Goal: Task Accomplishment & Management: Manage account settings

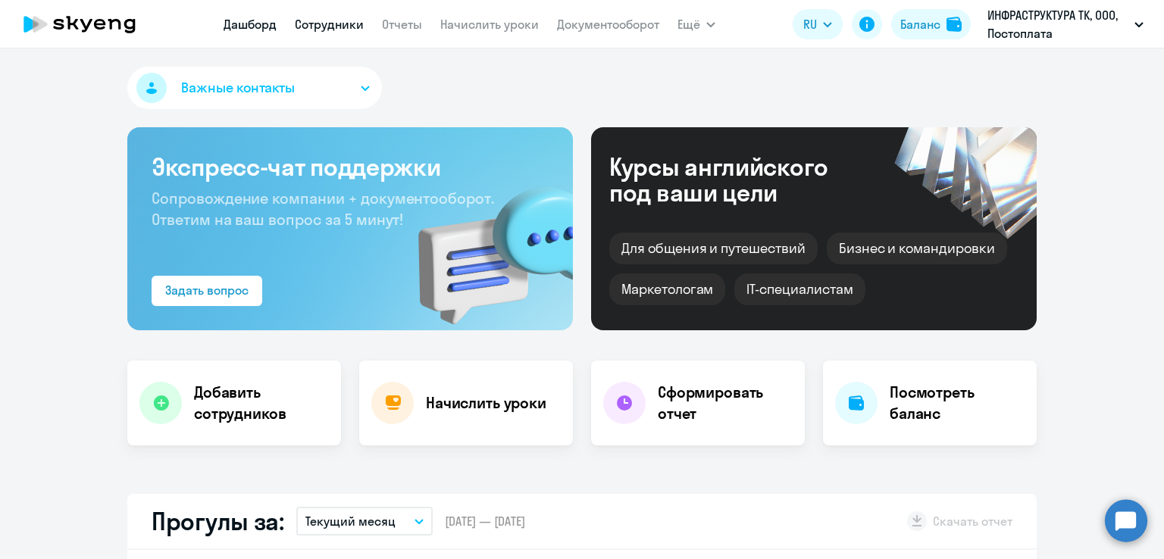
click at [329, 23] on link "Сотрудники" at bounding box center [329, 24] width 69 height 15
select select "30"
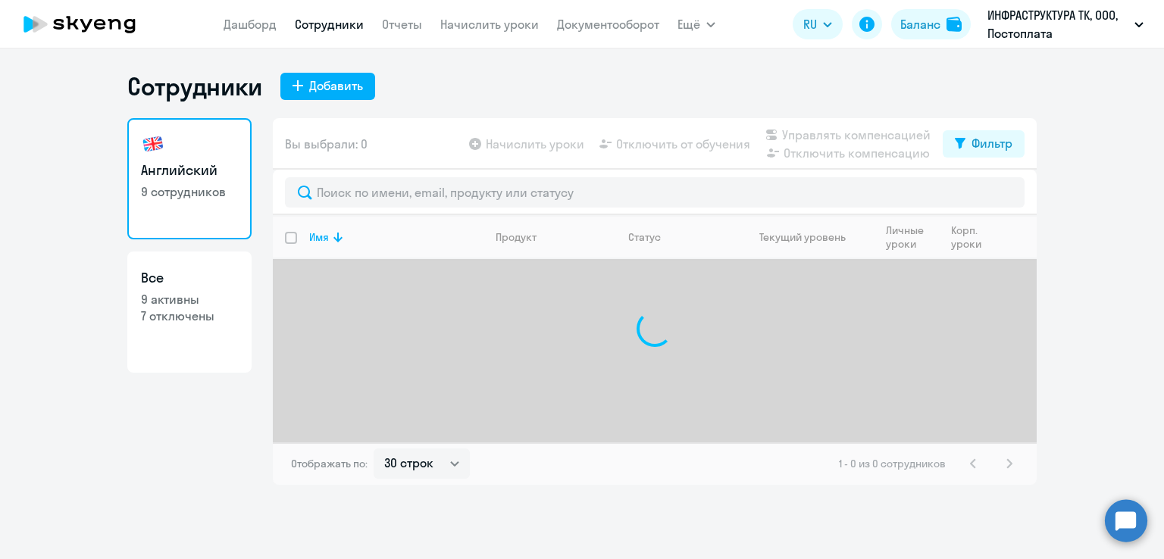
click at [465, 29] on link "Начислить уроки" at bounding box center [489, 24] width 99 height 15
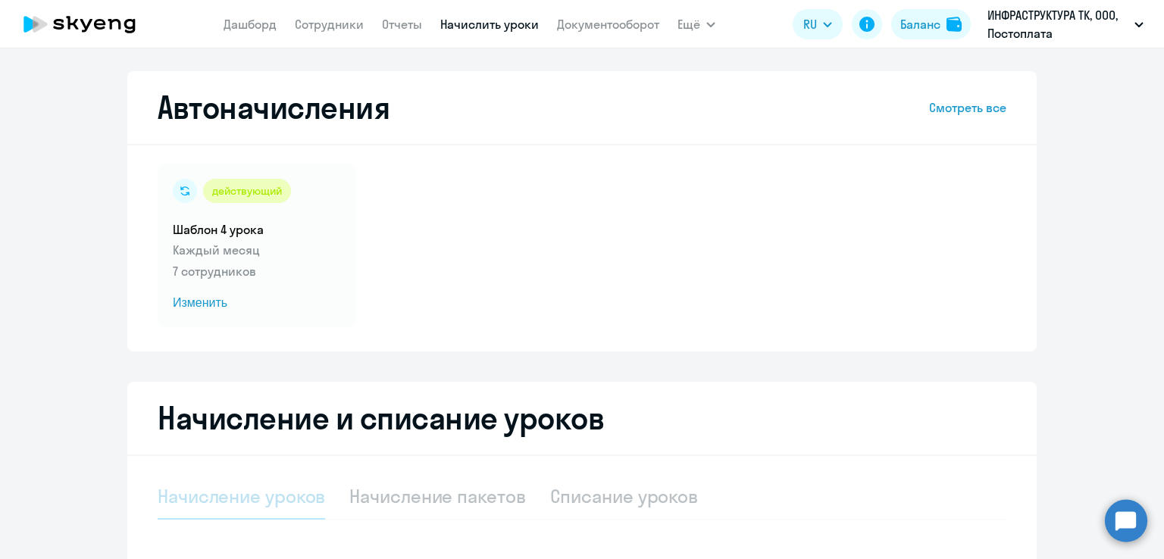
select select "10"
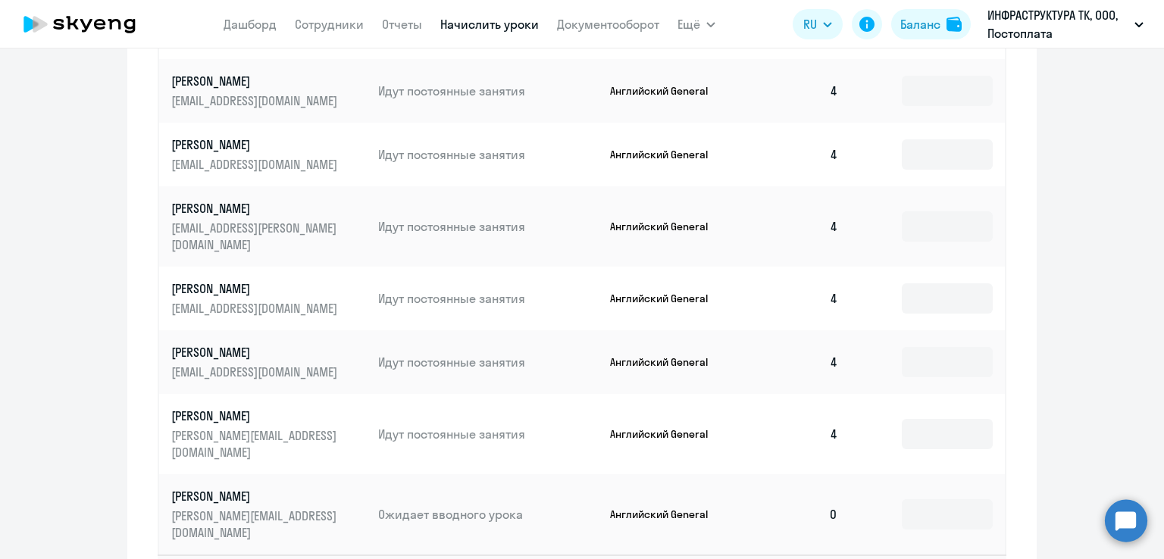
scroll to position [805, 0]
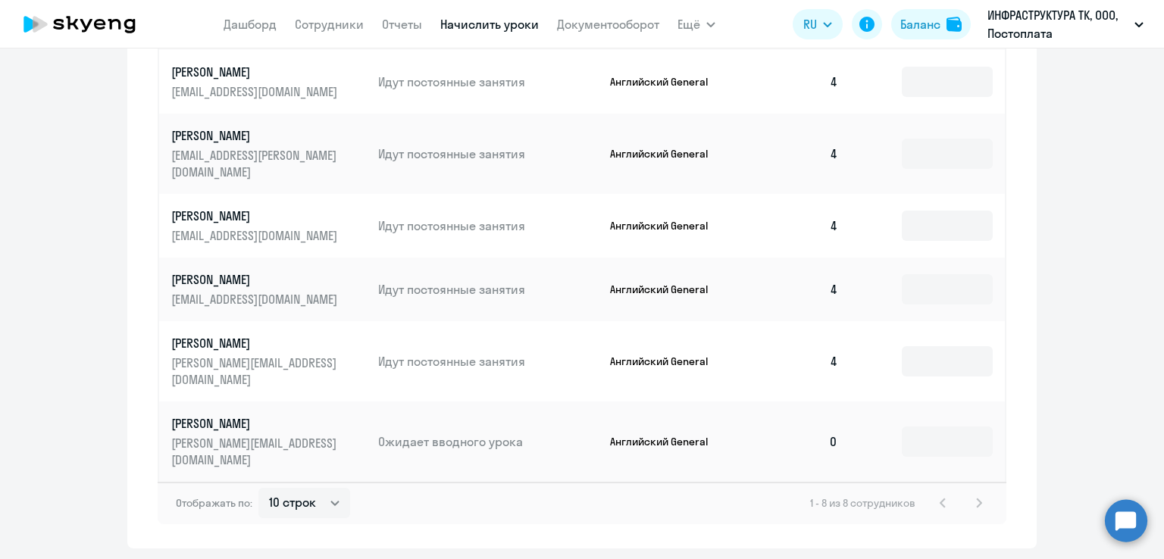
click at [928, 402] on td at bounding box center [927, 442] width 155 height 80
click at [925, 427] on input at bounding box center [947, 442] width 91 height 30
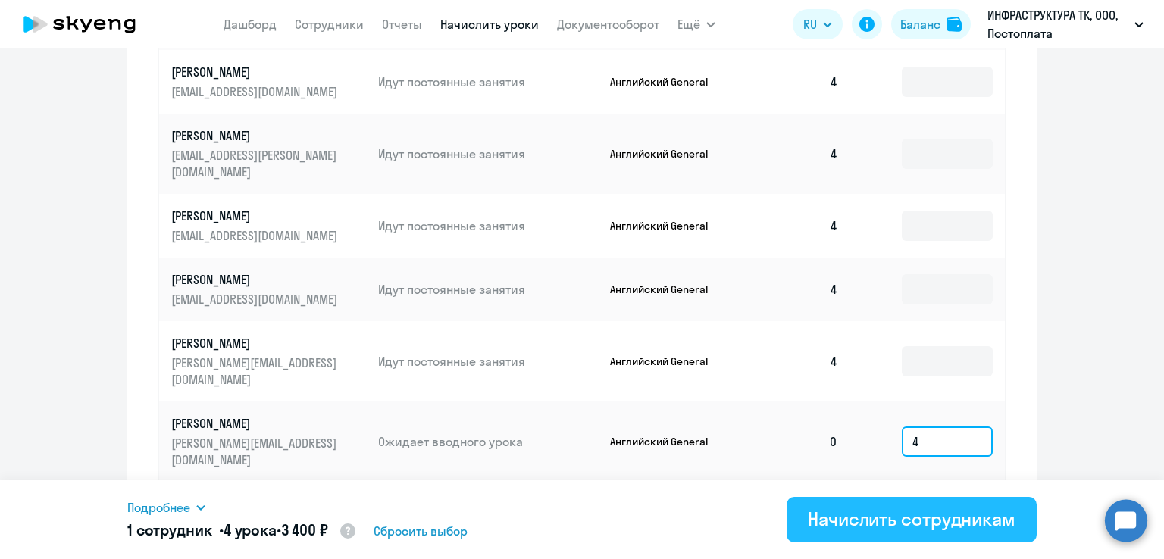
type input "4"
click at [961, 497] on button "Начислить сотрудникам" at bounding box center [912, 519] width 250 height 45
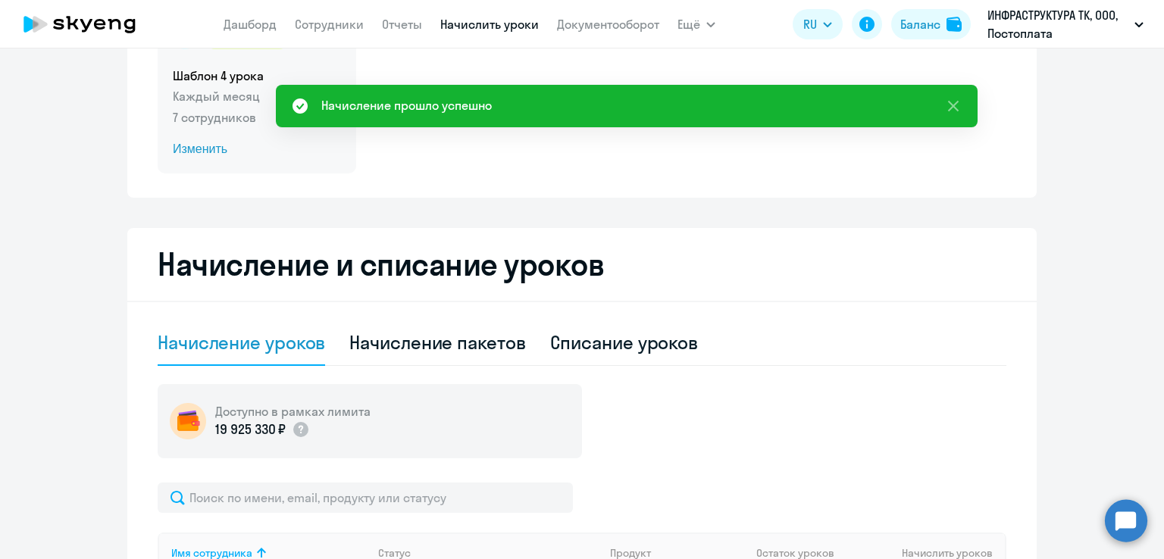
scroll to position [0, 0]
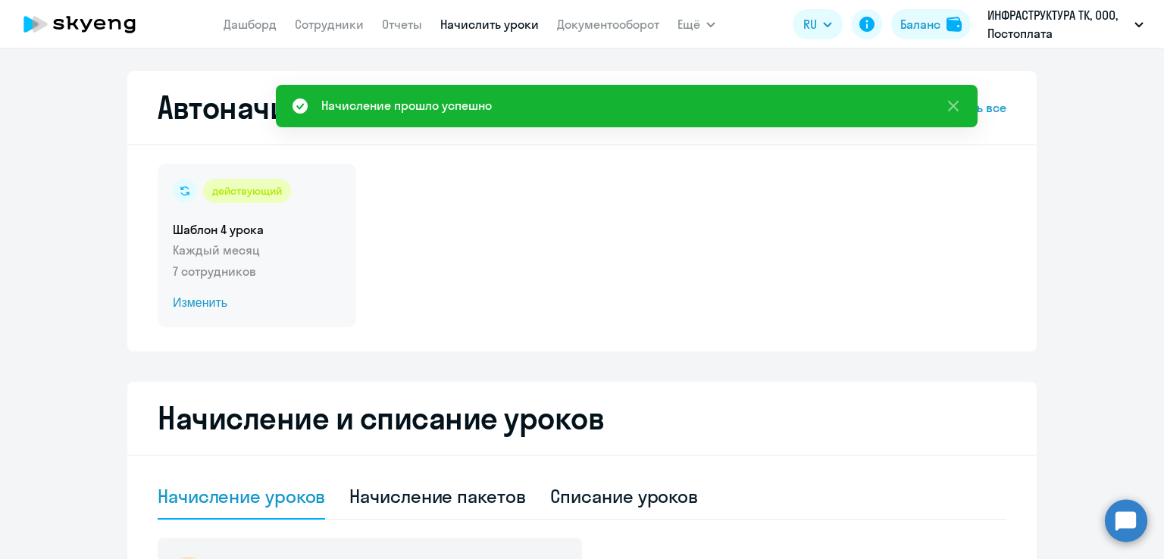
click at [227, 280] on p "7 сотрудников" at bounding box center [257, 271] width 168 height 18
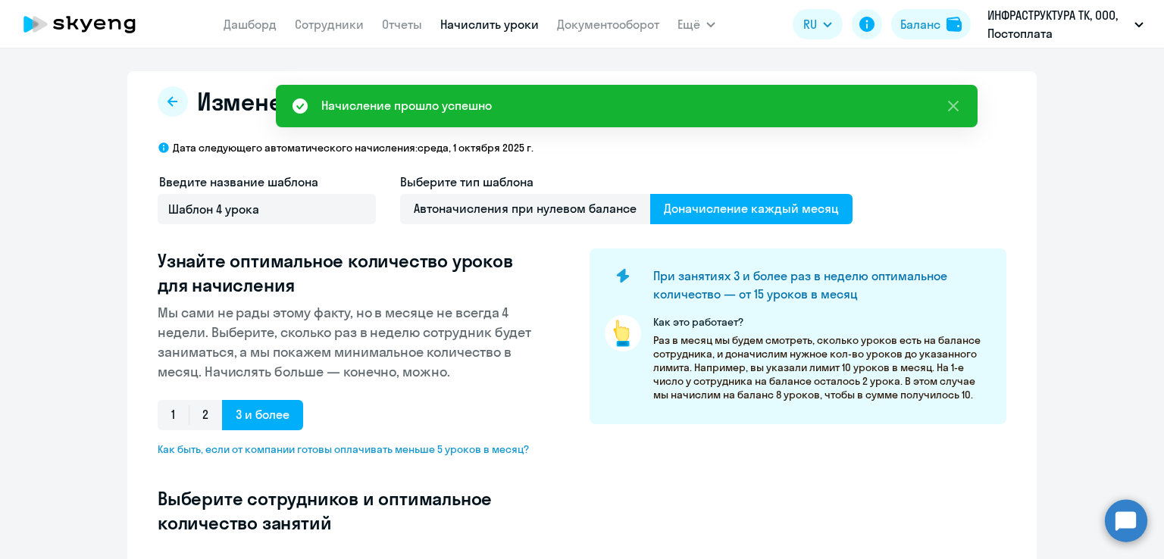
select select "10"
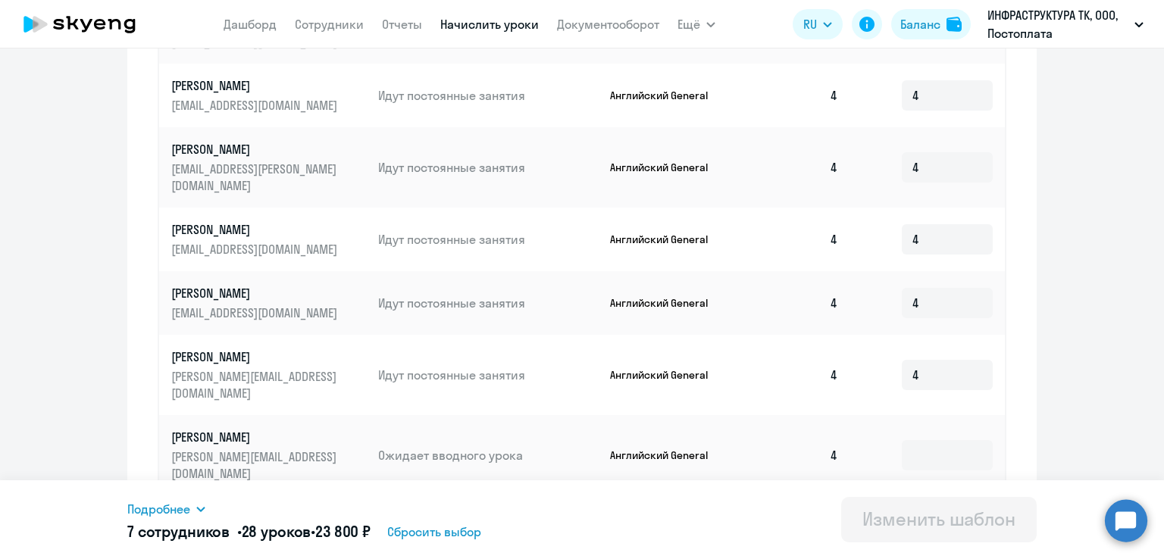
scroll to position [721, 0]
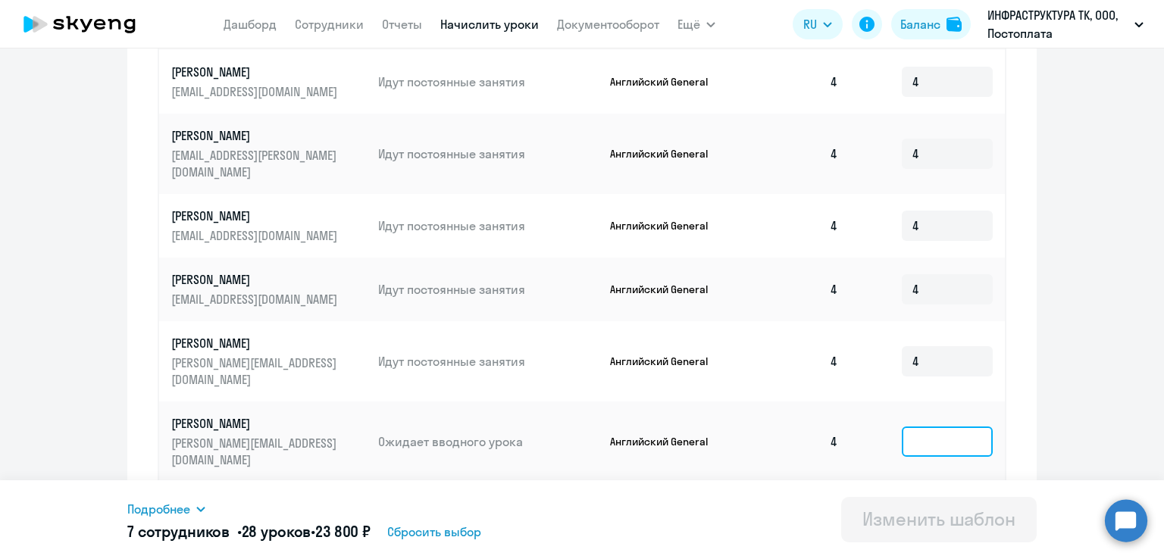
click at [925, 427] on input at bounding box center [947, 442] width 91 height 30
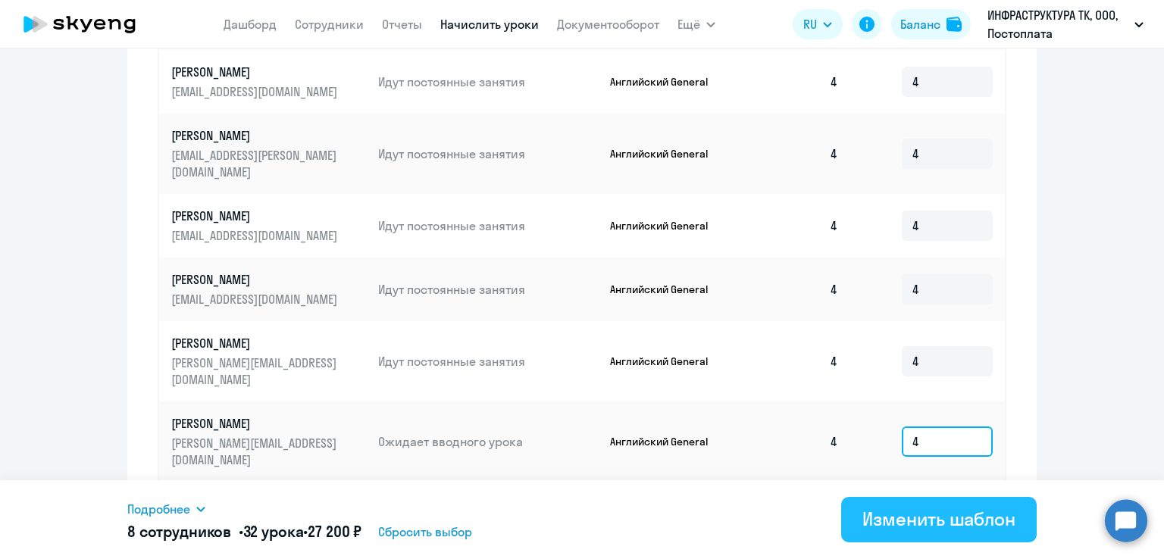
type input "4"
click at [970, 518] on div "Изменить шаблон" at bounding box center [938, 519] width 153 height 24
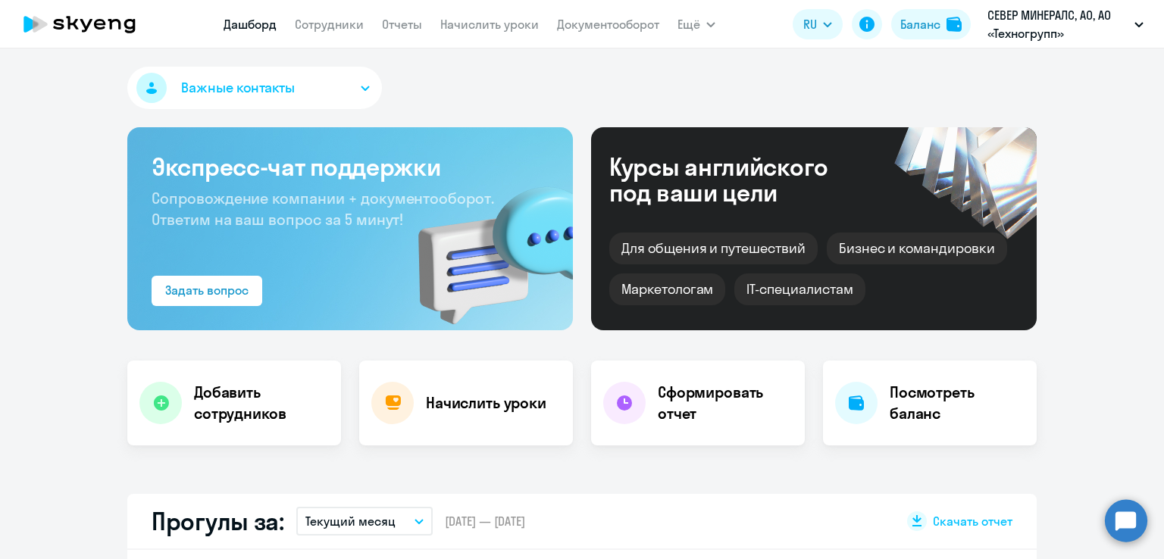
click at [350, 16] on app-menu-item-link "Сотрудники" at bounding box center [329, 24] width 69 height 19
click at [349, 27] on link "Сотрудники" at bounding box center [329, 24] width 69 height 15
select select "30"
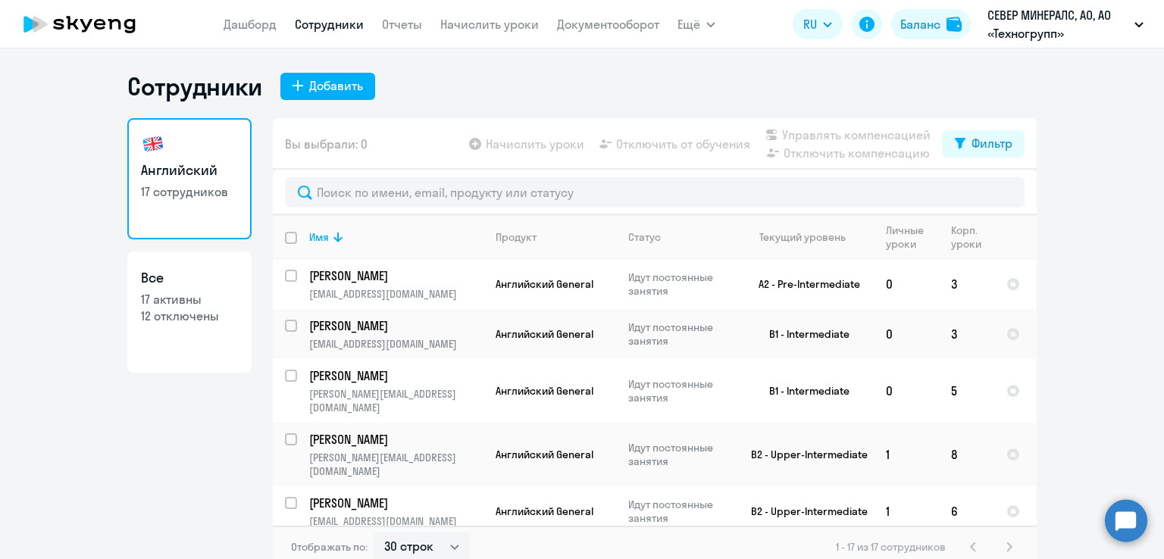
click at [472, 36] on nav "[PERSON_NAME] Отчеты Начислить уроки Документооборот" at bounding box center [442, 24] width 436 height 30
click at [452, 25] on link "Начислить уроки" at bounding box center [489, 24] width 99 height 15
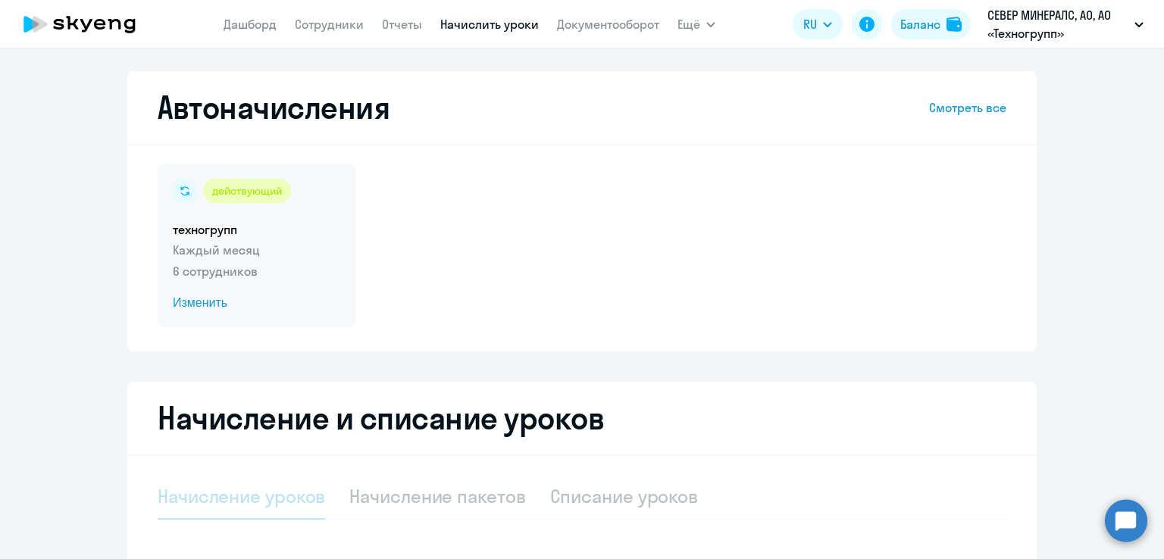
select select "10"
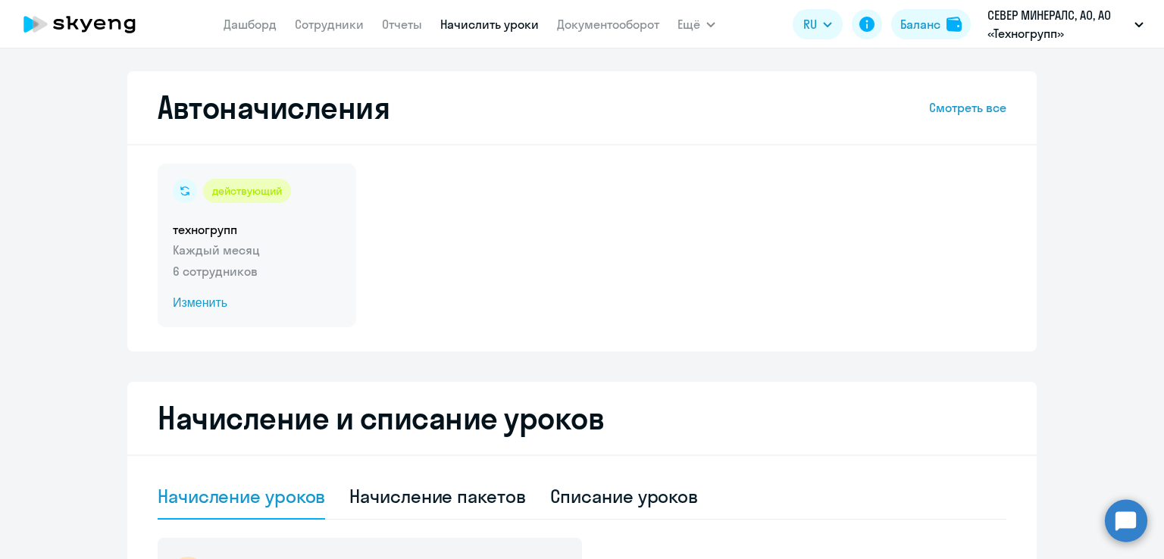
click at [249, 263] on p "6 сотрудников" at bounding box center [257, 271] width 168 height 18
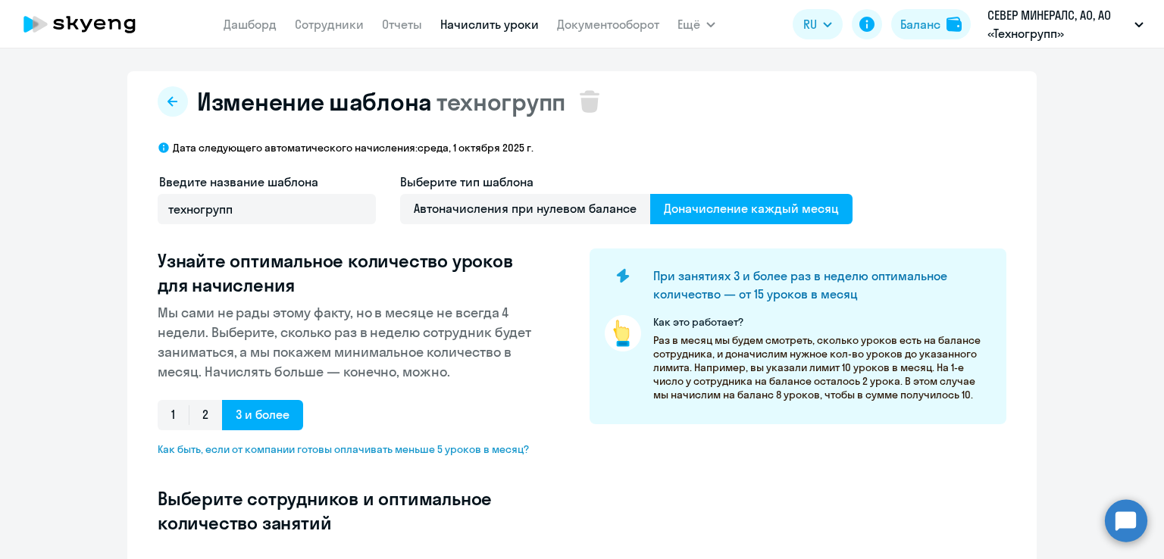
select select "10"
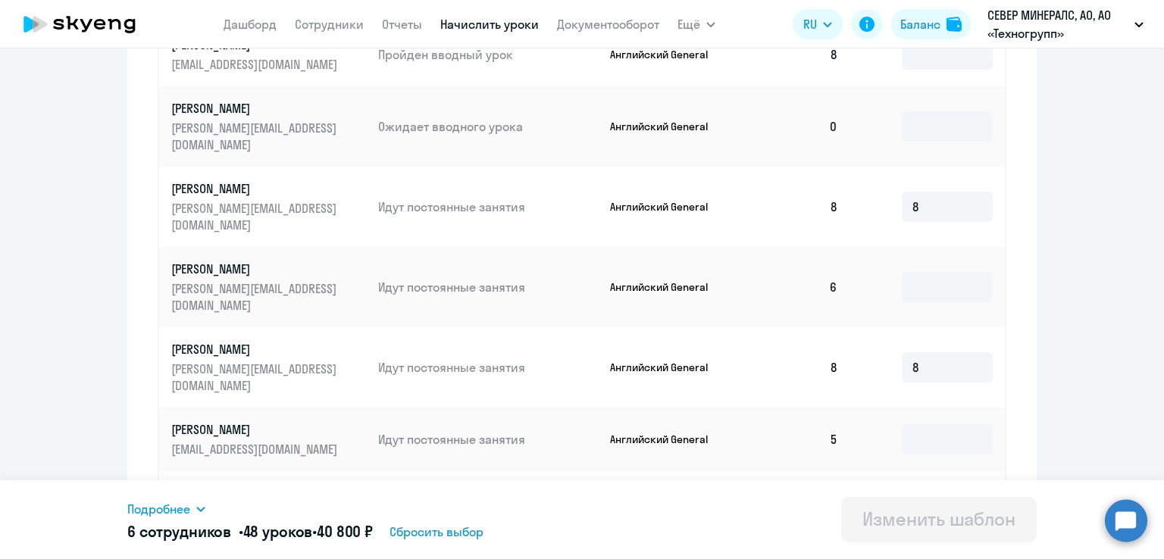
scroll to position [546, 0]
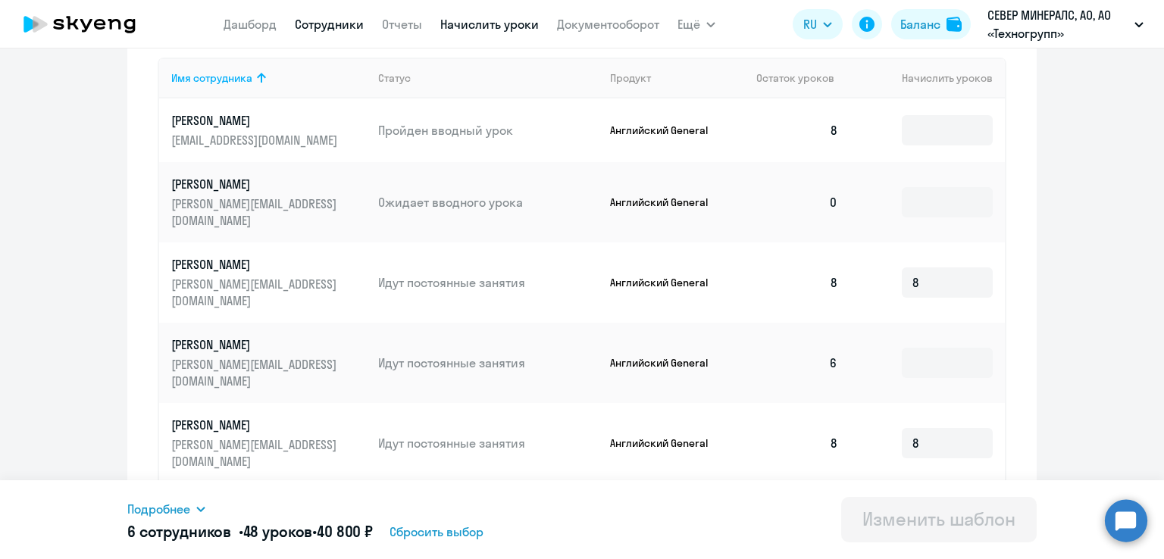
click at [299, 25] on link "Сотрудники" at bounding box center [329, 24] width 69 height 15
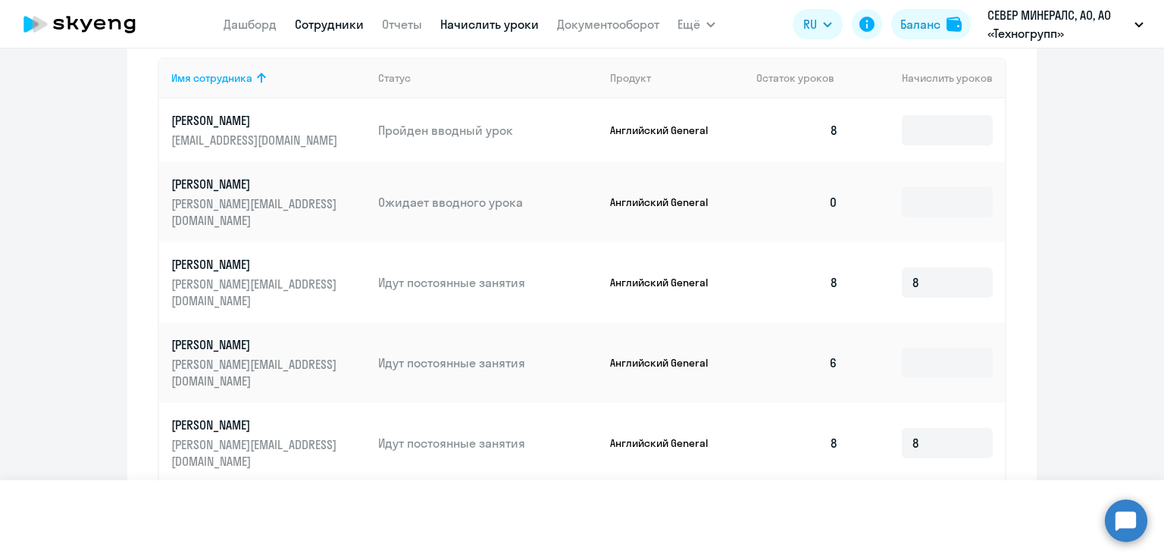
select select "30"
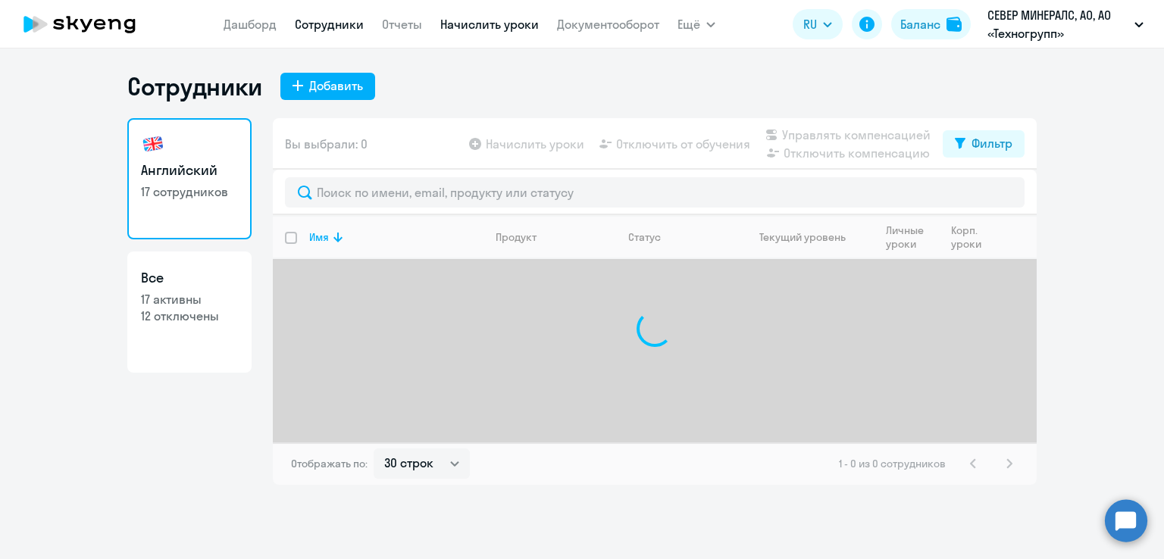
click at [470, 31] on link "Начислить уроки" at bounding box center [489, 24] width 99 height 15
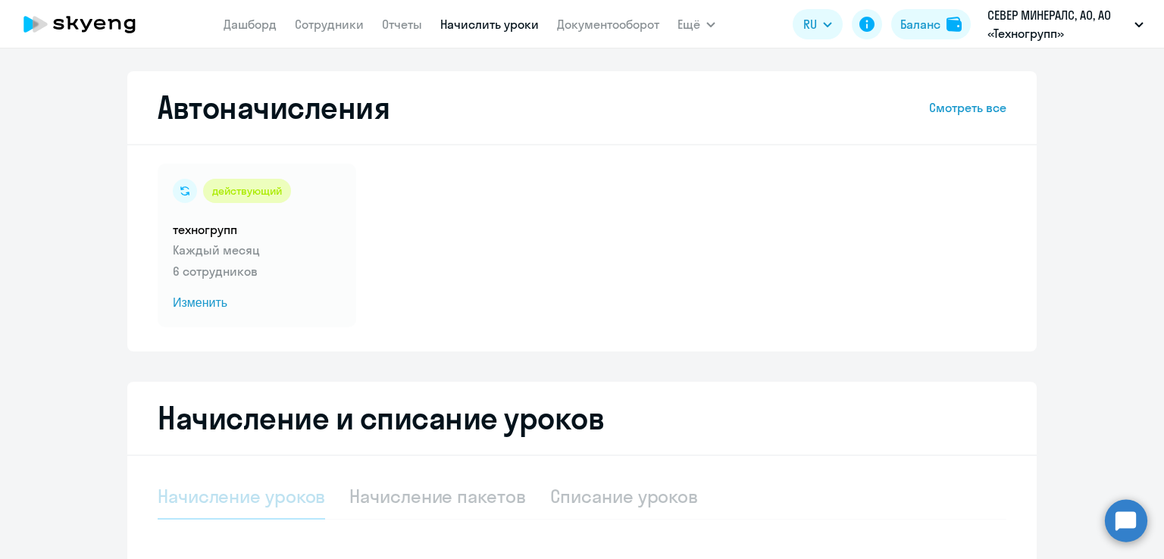
select select "10"
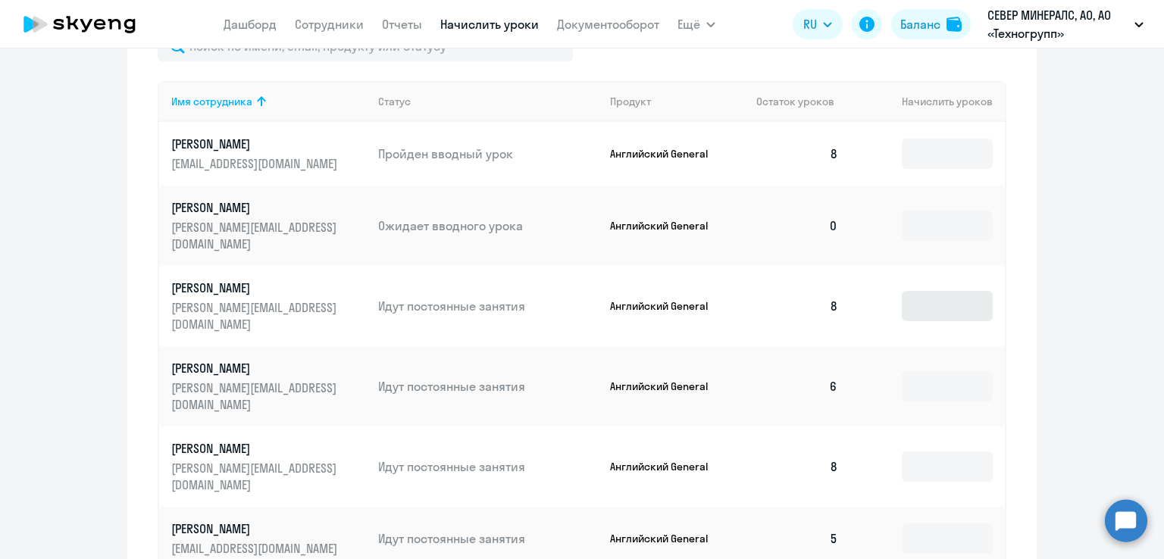
scroll to position [606, 0]
click at [922, 225] on input at bounding box center [947, 225] width 91 height 30
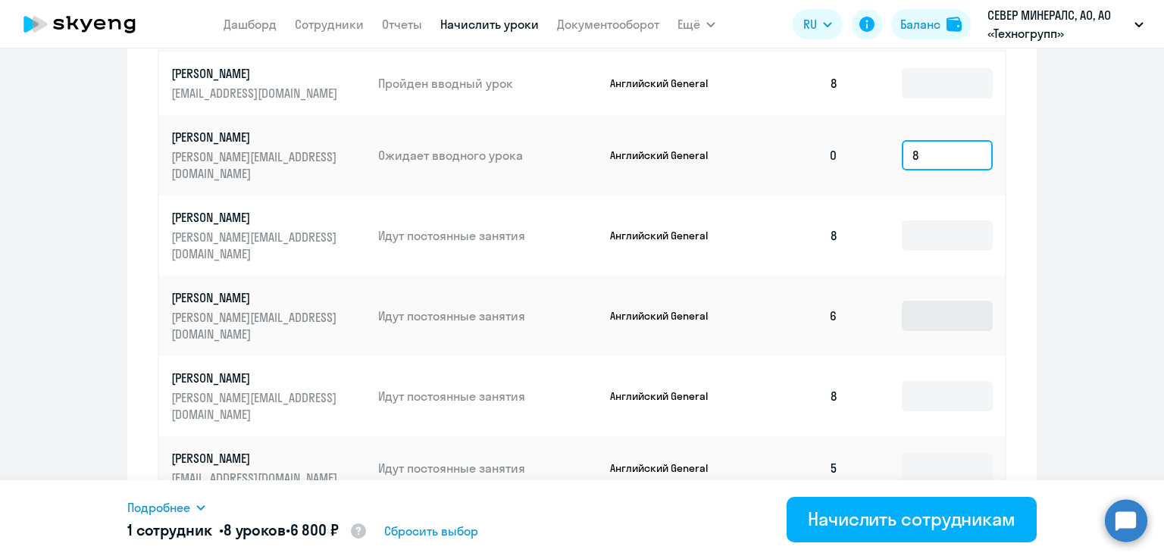
scroll to position [758, 0]
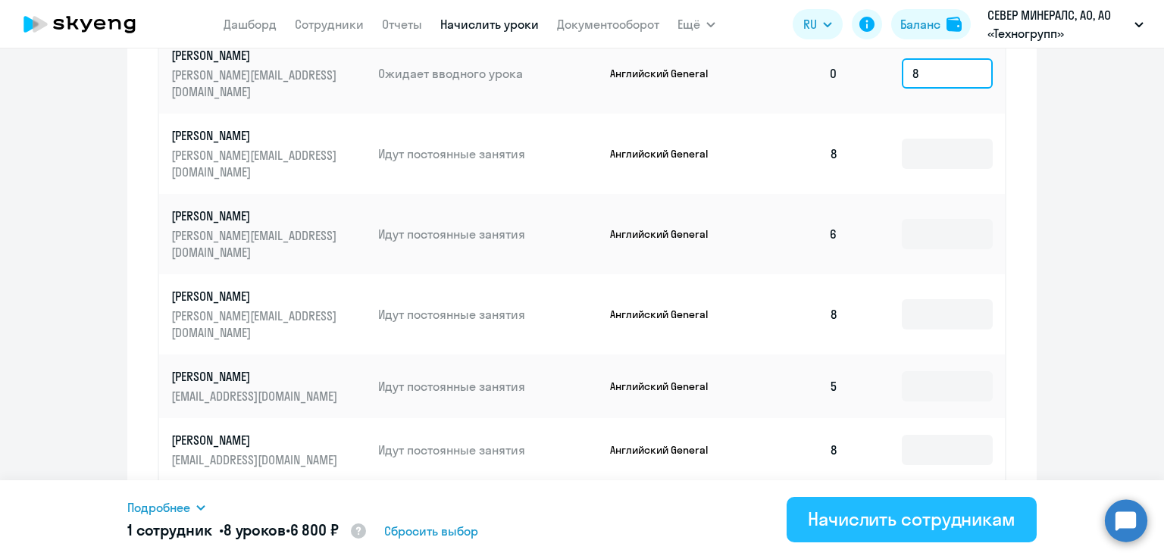
type input "8"
click at [920, 507] on div "Начислить сотрудникам" at bounding box center [912, 519] width 208 height 24
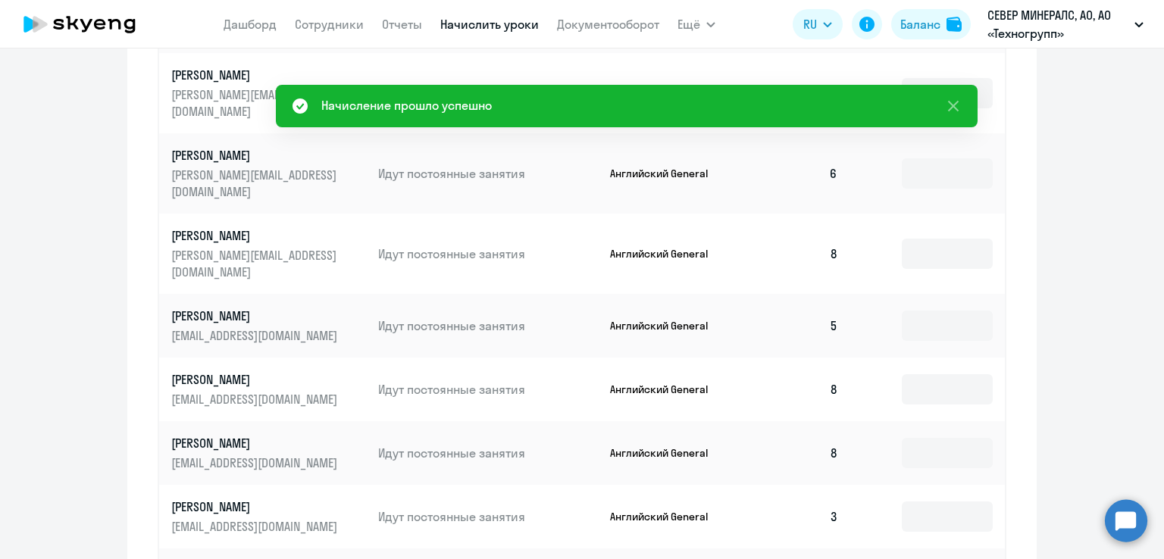
scroll to position [932, 0]
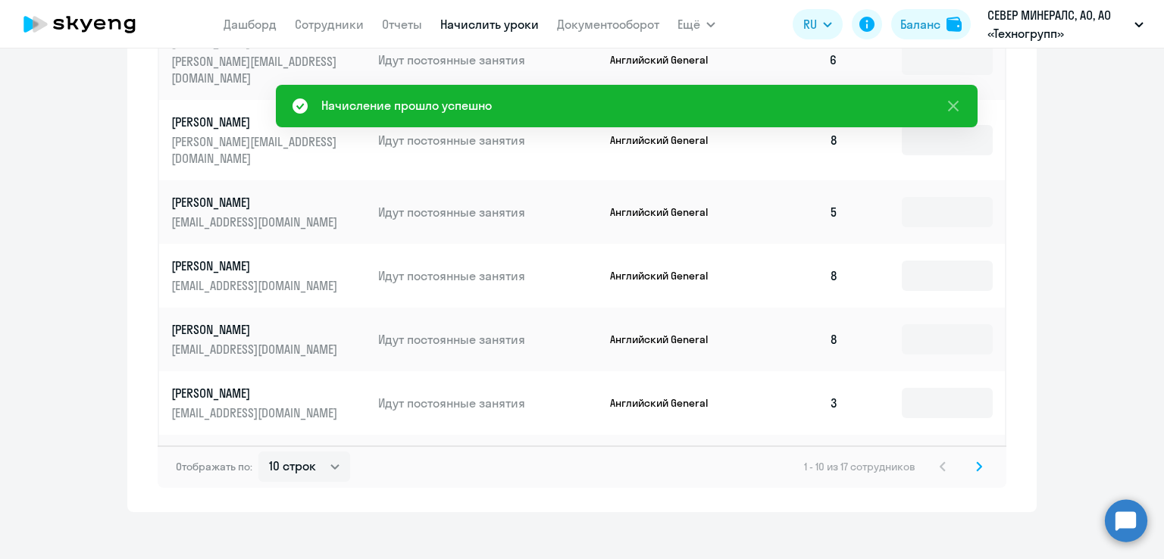
click at [977, 462] on icon at bounding box center [979, 466] width 5 height 8
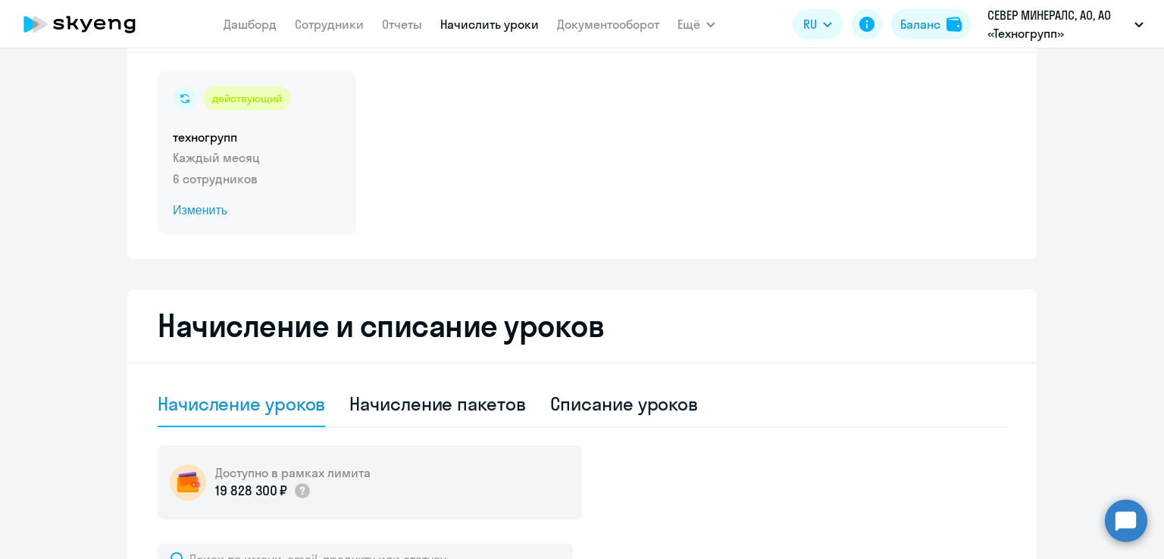
scroll to position [0, 0]
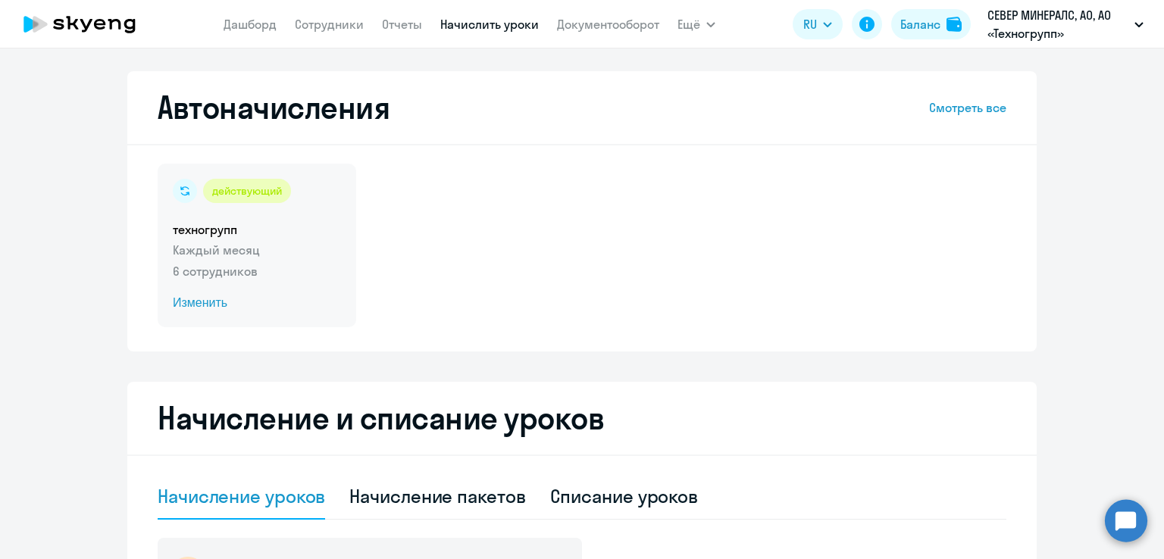
click at [301, 271] on p "6 сотрудников" at bounding box center [257, 271] width 168 height 18
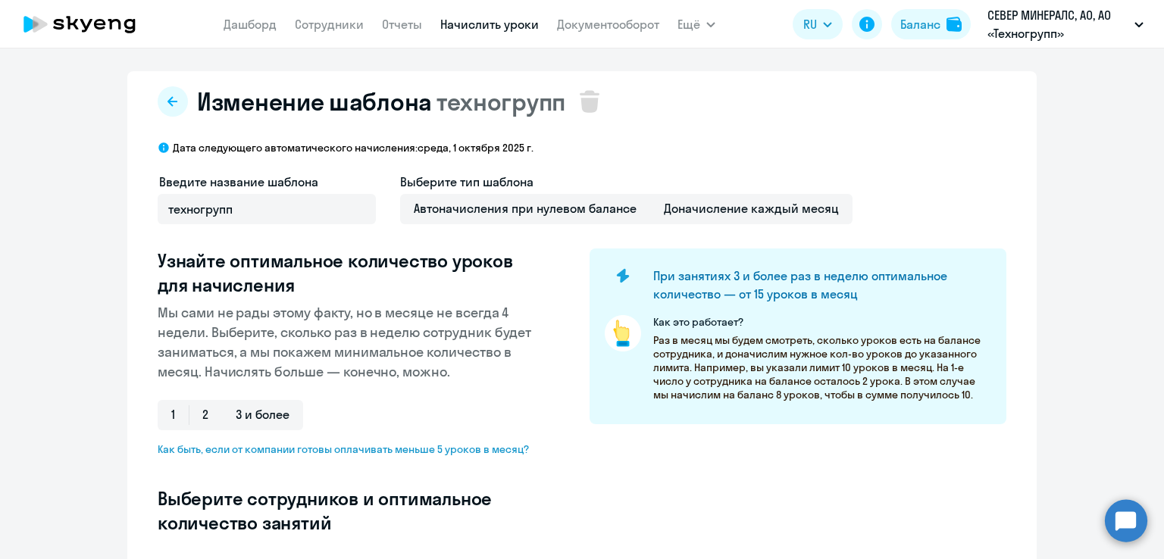
select select "10"
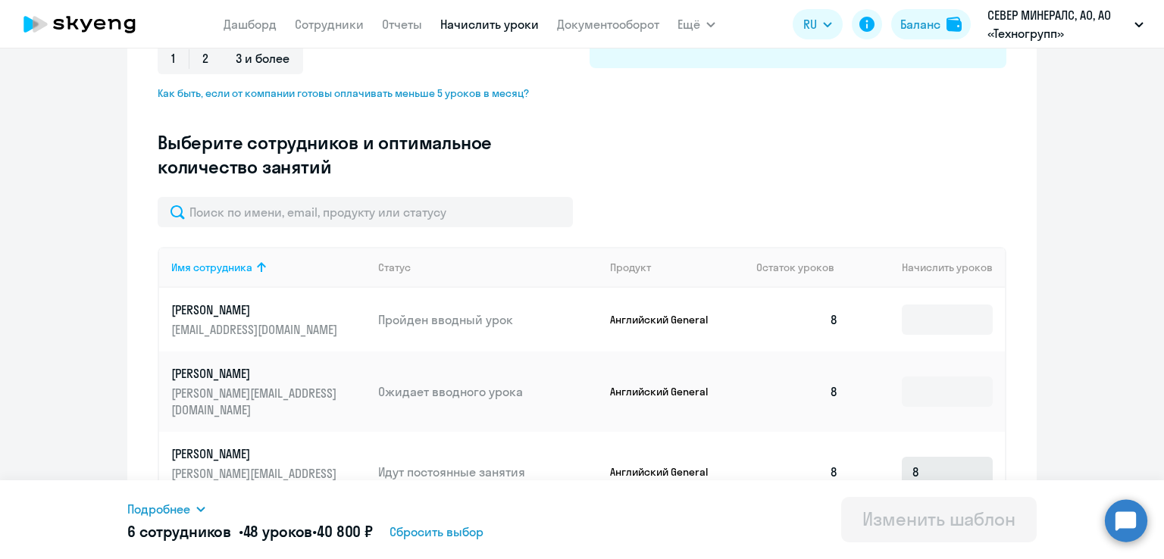
scroll to position [455, 0]
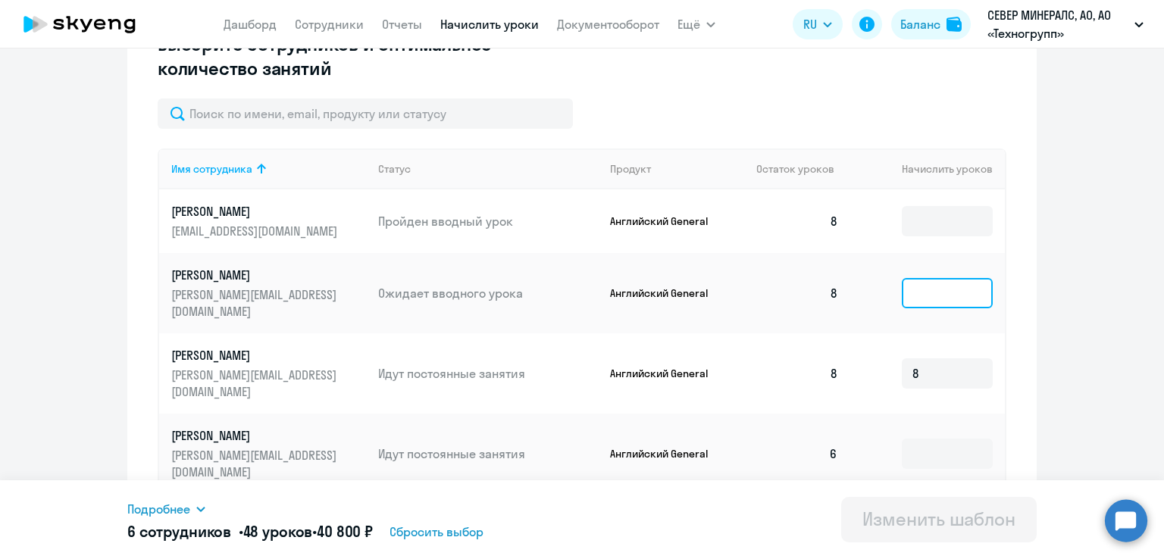
click at [930, 293] on input at bounding box center [947, 293] width 91 height 30
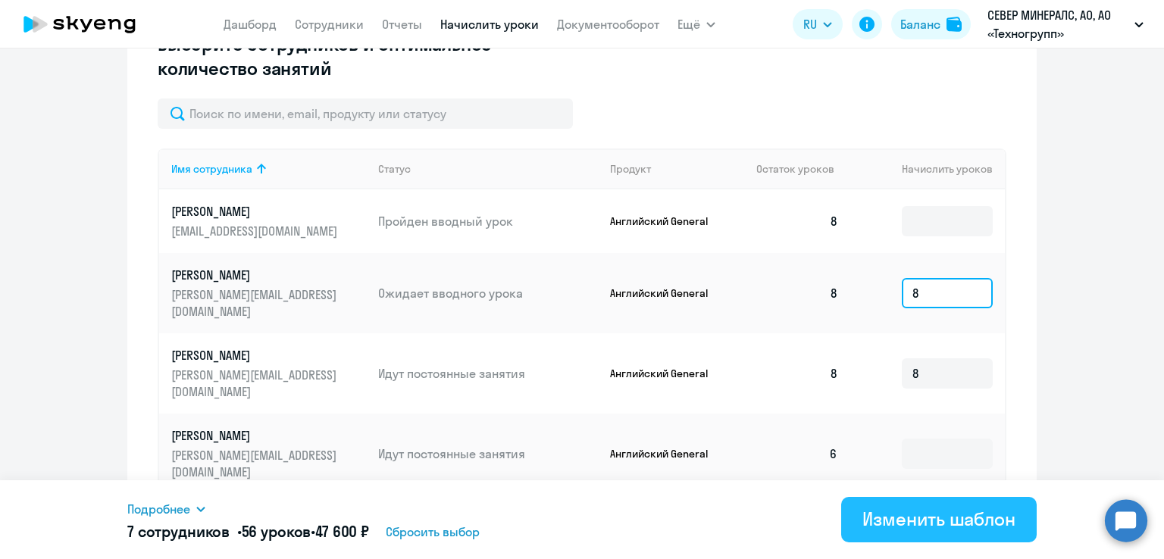
type input "8"
click at [946, 523] on div "Изменить шаблон" at bounding box center [938, 519] width 153 height 24
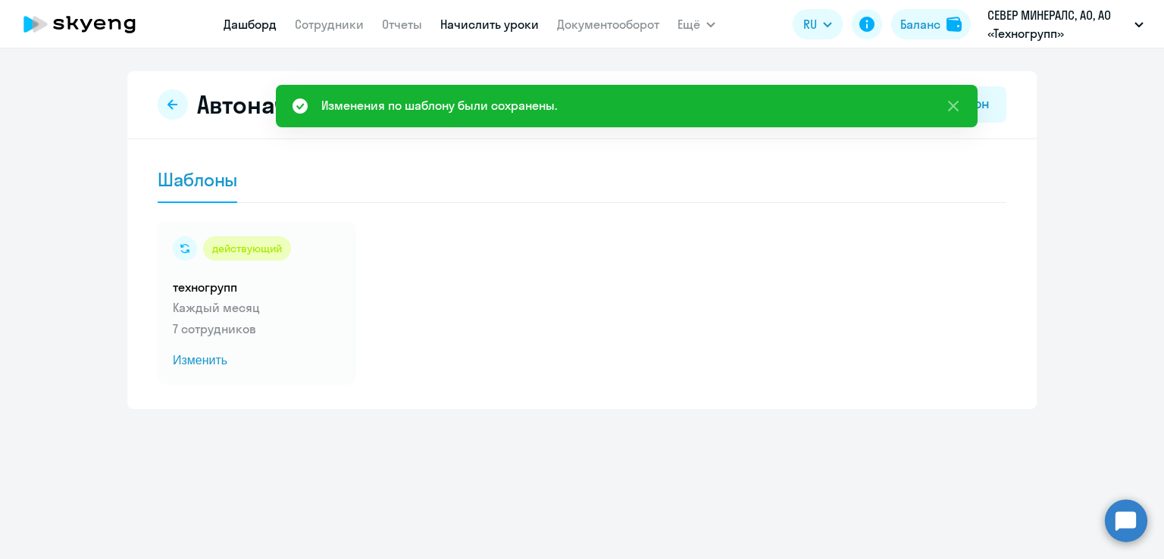
click at [261, 31] on link "Дашборд" at bounding box center [250, 24] width 53 height 15
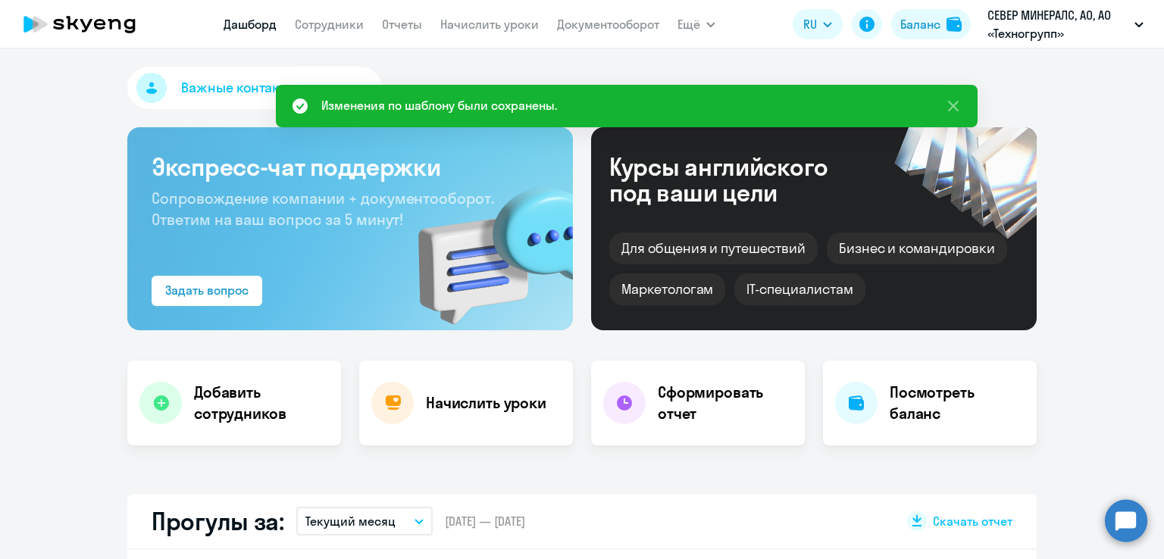
select select "30"
